Goal: Contribute content: Contribute content

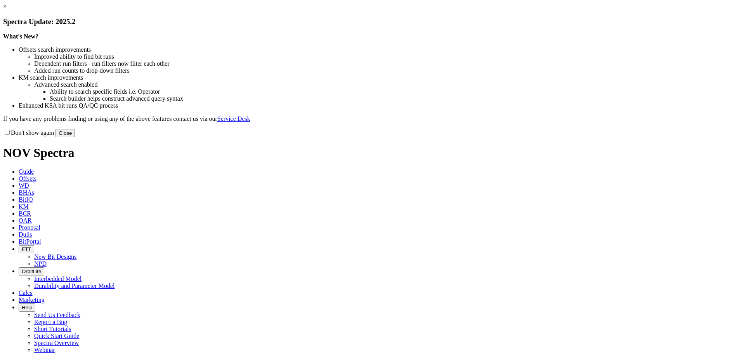
click at [75, 137] on button "Close" at bounding box center [65, 133] width 19 height 8
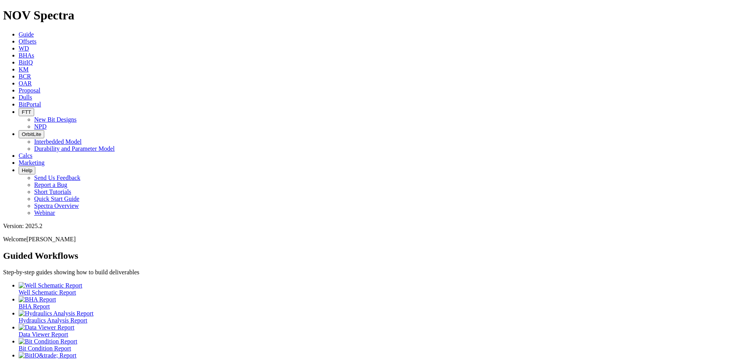
click at [19, 94] on icon at bounding box center [19, 97] width 0 height 7
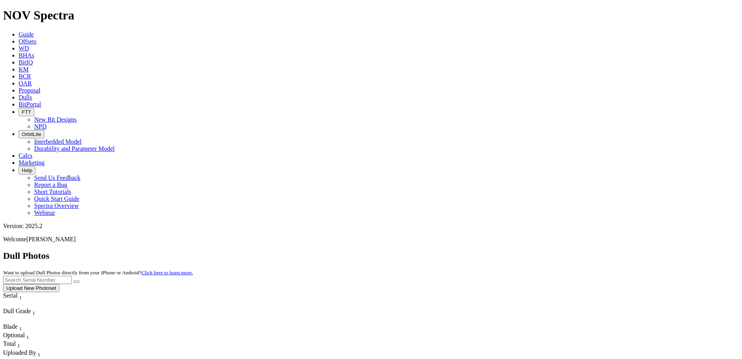
click at [72, 276] on input "text" at bounding box center [37, 280] width 69 height 8
click at [72, 276] on input "A320176" at bounding box center [37, 280] width 69 height 8
type input "A320176"
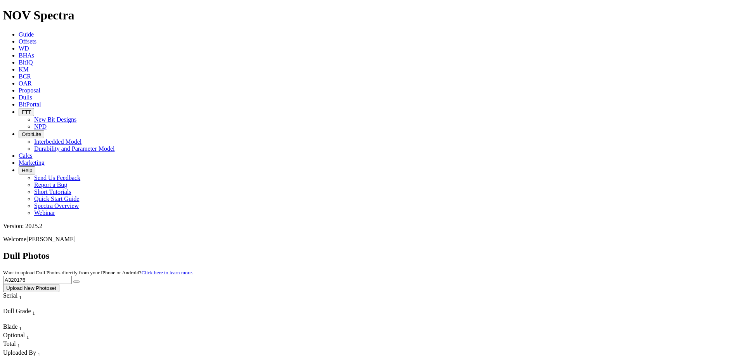
click at [76, 281] on icon "submit" at bounding box center [76, 281] width 0 height 0
click at [59, 284] on button "Upload New Photoset" at bounding box center [31, 288] width 56 height 8
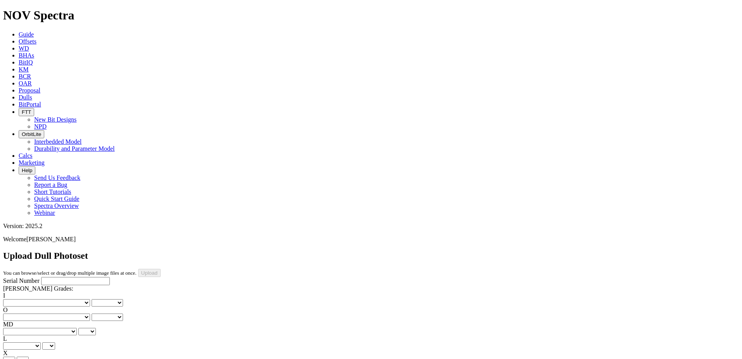
click at [41, 277] on input "Serial Number" at bounding box center [75, 281] width 69 height 8
paste input "A320176"
type input "A320176"
click at [33, 299] on select "No lost, worn or damaged cutters 0 1 2 3 4 5 6 7 8 No diamond table left on any…" at bounding box center [46, 302] width 87 height 7
select select "number:1"
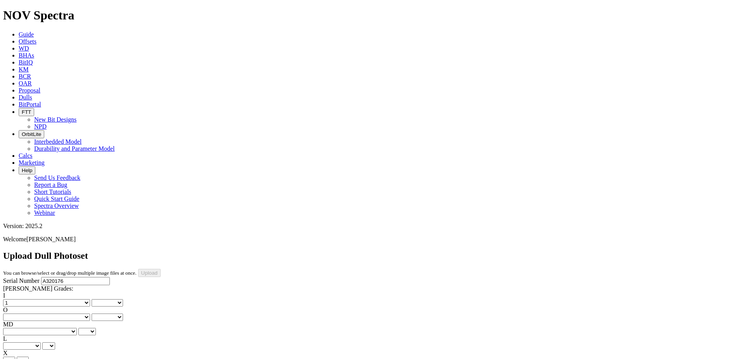
click at [16, 299] on select "No lost, worn or damaged cutters 0 1 2 3 4 5 6 7 8 No diamond table left on any…" at bounding box center [46, 302] width 87 height 7
select select "number:1"
click at [60, 313] on select "No lost, worn or damaged cutters 0 1 2 3 4 5 6 7 8 No diamond table left on any…" at bounding box center [46, 316] width 87 height 7
select select "number:1"
click at [55, 313] on select "No lost, worn or damaged cutters 0 1 2 3 4 5 6 7 8 No diamond table left on any…" at bounding box center [46, 316] width 87 height 7
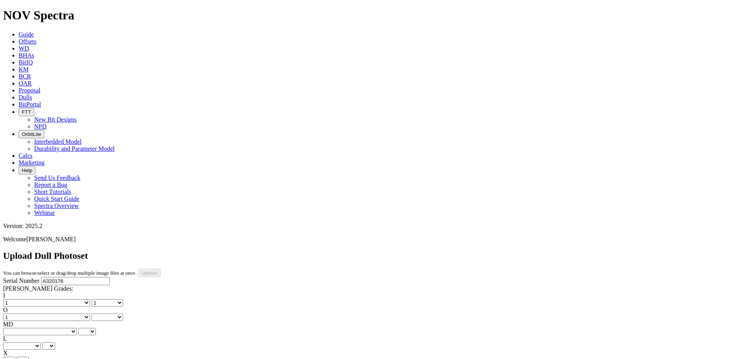
select select "number:1"
click at [27, 328] on select "BF - Bond Failure BT - Broken Teeth/Cutters BU - Balled Up Bit CR - Cored CT - …" at bounding box center [40, 331] width 74 height 7
select select "string:WT"
click at [16, 328] on select "BF - Bond Failure BT - Broken Teeth/Cutters BU - Balled Up Bit CR - Cored CT - …" at bounding box center [40, 331] width 74 height 7
select select "string:WT"
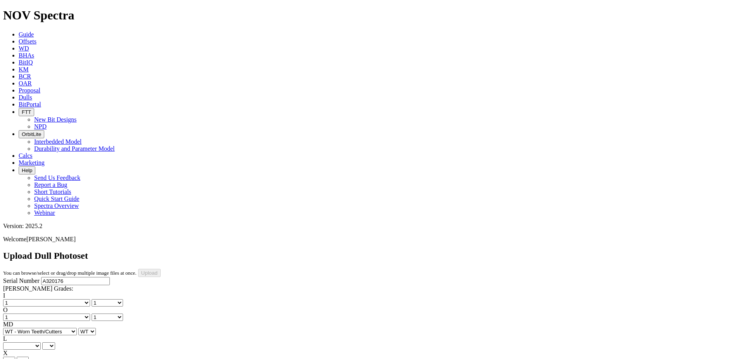
click at [41, 342] on select "A - All C - Cone G - Gauge N - Nose S - Shoulder T - Taper" at bounding box center [22, 345] width 38 height 7
select select "string:A"
click at [41, 342] on select "A - All C - Cone G - Gauge N - Nose S - Shoulder T - Taper" at bounding box center [22, 345] width 38 height 7
select select "string:A"
click at [15, 356] on select "X" at bounding box center [9, 359] width 12 height 7
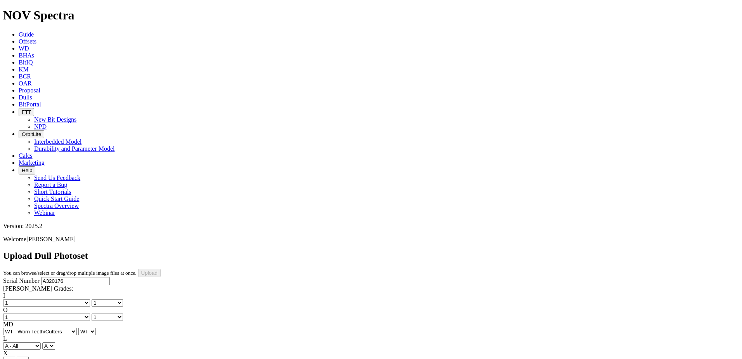
select select "string:X"
click at [15, 356] on select "X" at bounding box center [9, 359] width 12 height 7
select select "string:X"
select select "string:I"
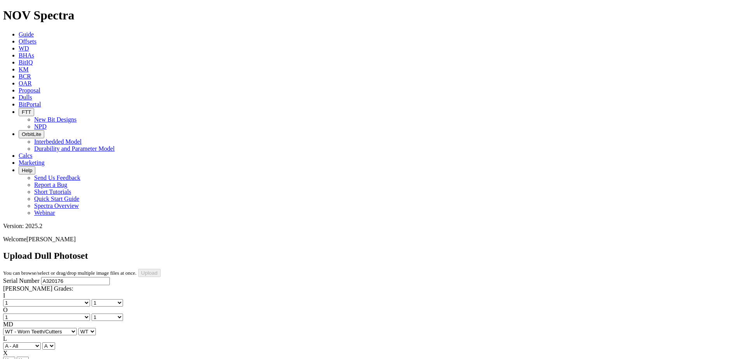
select select "string:I"
select select "string:CT"
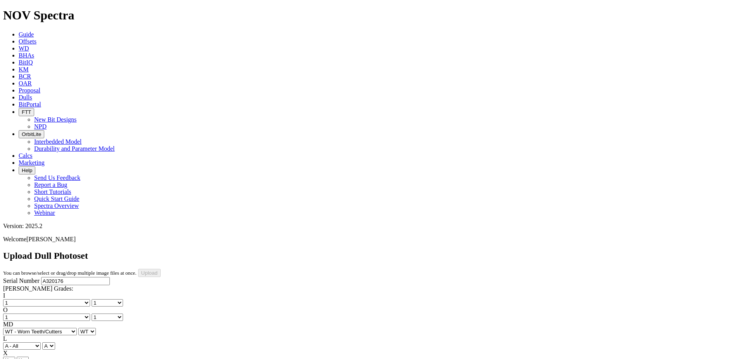
select select "string:CT"
select select "string:_"
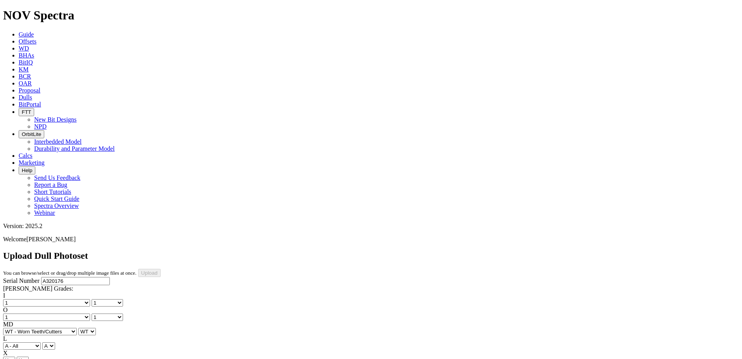
type input "9/27/25"
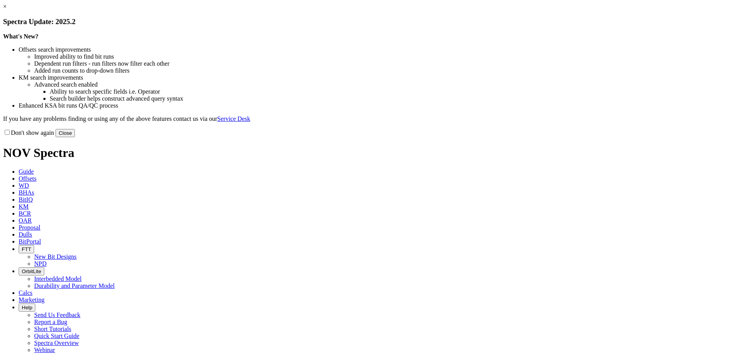
click at [75, 137] on button "Close" at bounding box center [65, 133] width 19 height 8
